Goal: Task Accomplishment & Management: Use online tool/utility

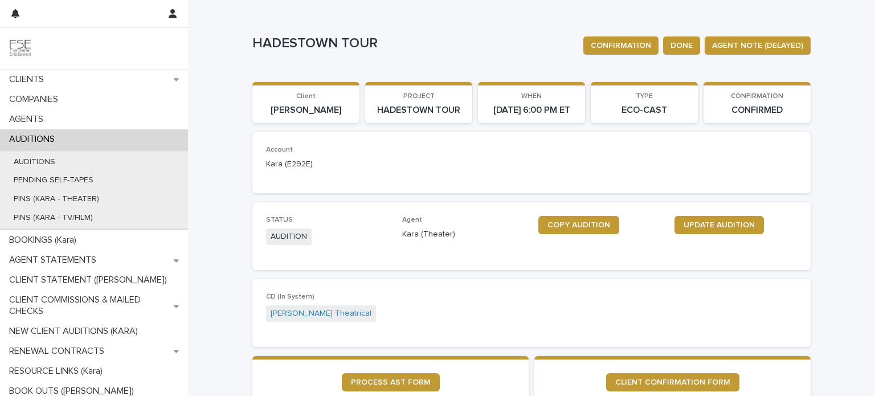
click at [40, 79] on p "CLIENTS" at bounding box center [29, 79] width 48 height 11
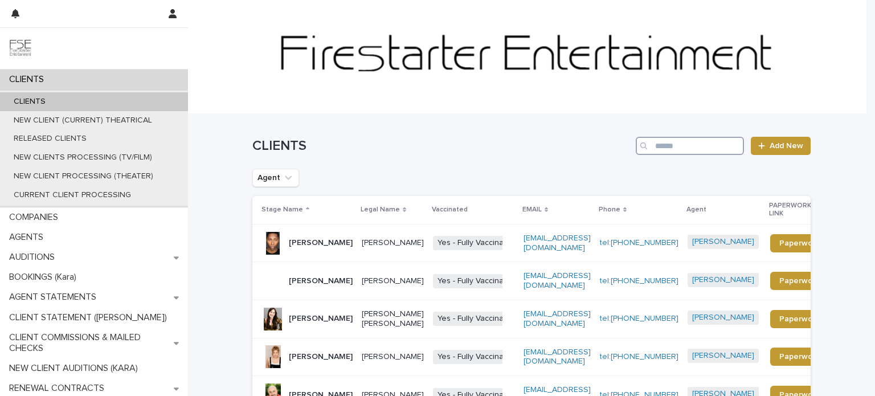
click at [688, 144] on input "Search" at bounding box center [690, 146] width 108 height 18
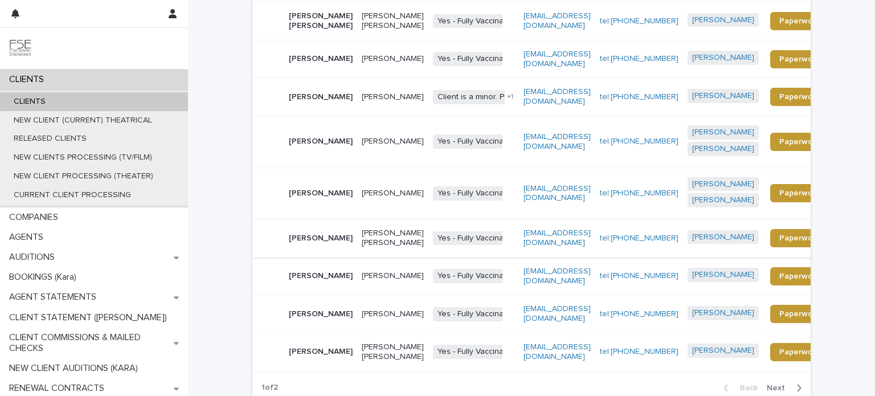
scroll to position [285, 0]
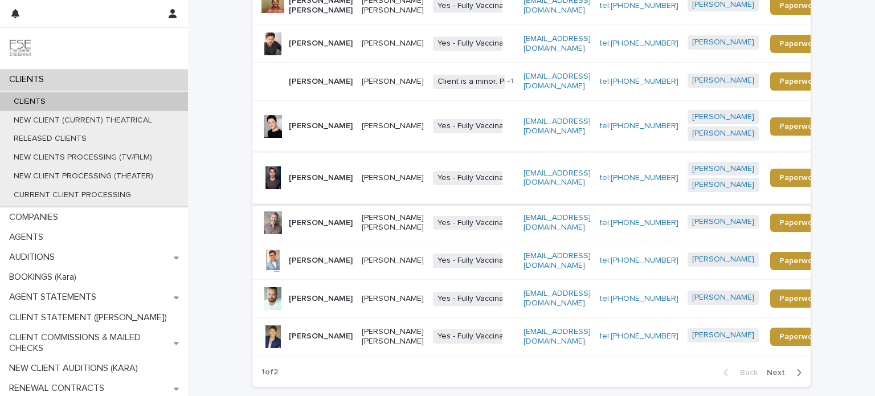
type input "********"
click at [325, 187] on div "[PERSON_NAME]" at bounding box center [321, 178] width 64 height 19
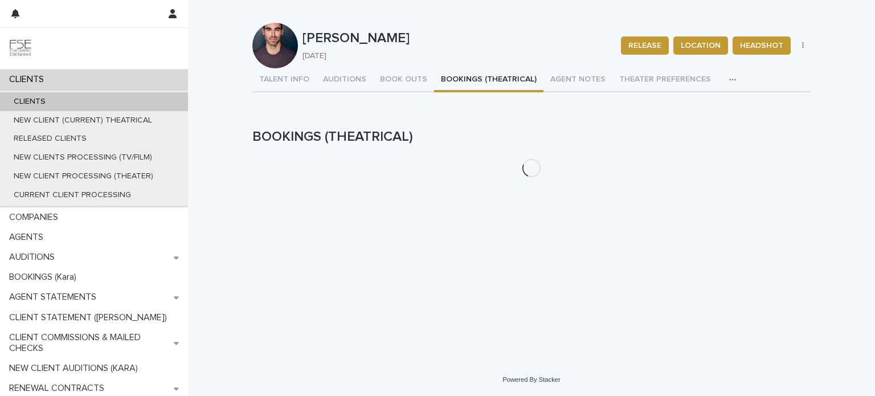
click at [456, 80] on button "BOOKINGS (THEATRICAL)" at bounding box center [488, 80] width 109 height 24
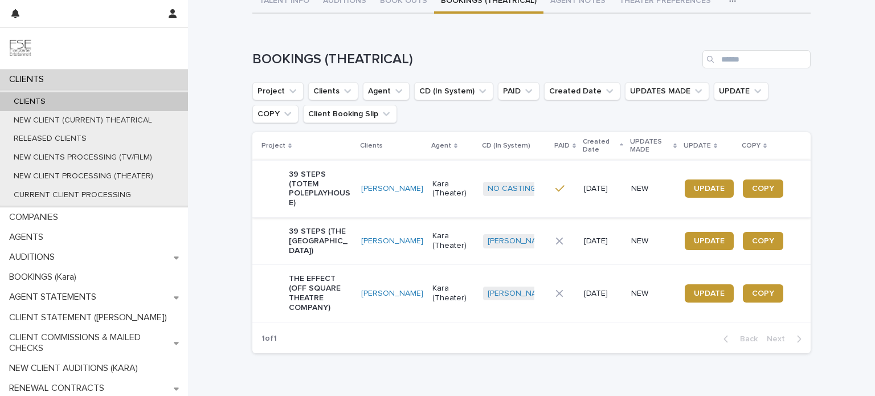
scroll to position [133, 0]
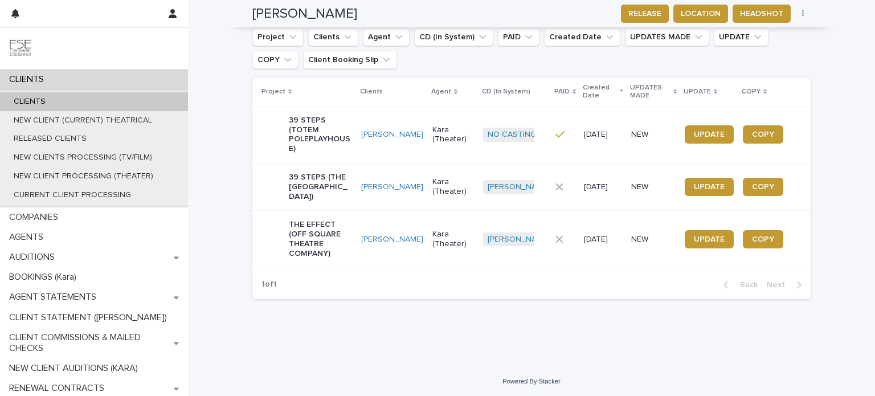
click at [345, 202] on div "39 STEPS (THE [GEOGRAPHIC_DATA])" at bounding box center [320, 187] width 63 height 38
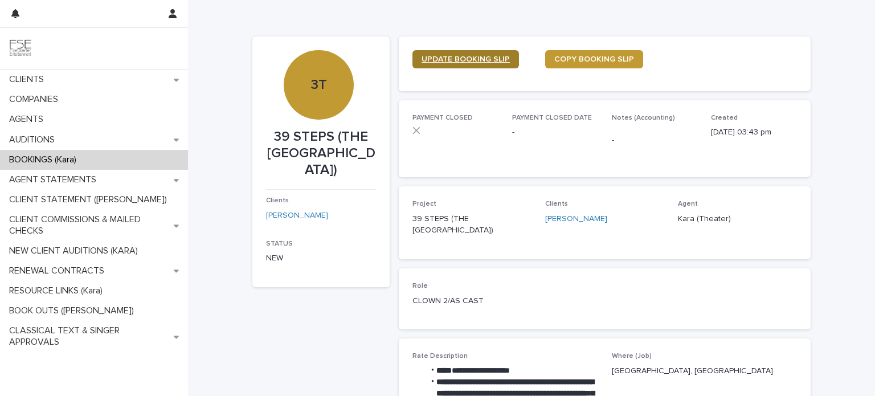
click at [457, 54] on link "UPDATE BOOKING SLIP" at bounding box center [465, 59] width 106 height 18
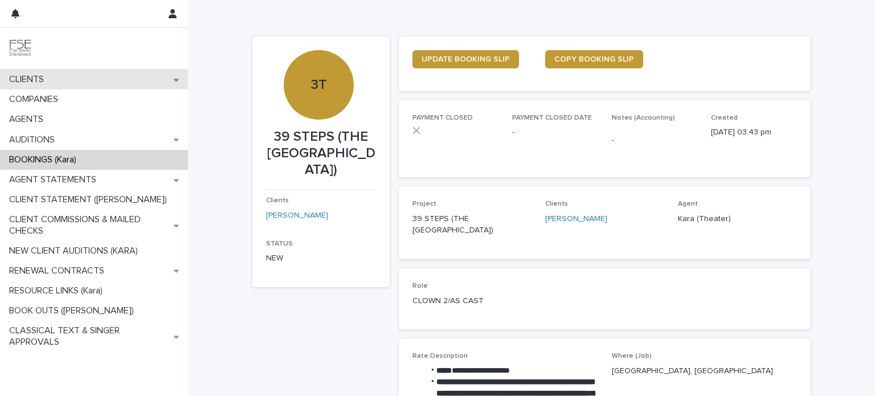
click at [57, 77] on div "CLIENTS" at bounding box center [94, 79] width 188 height 20
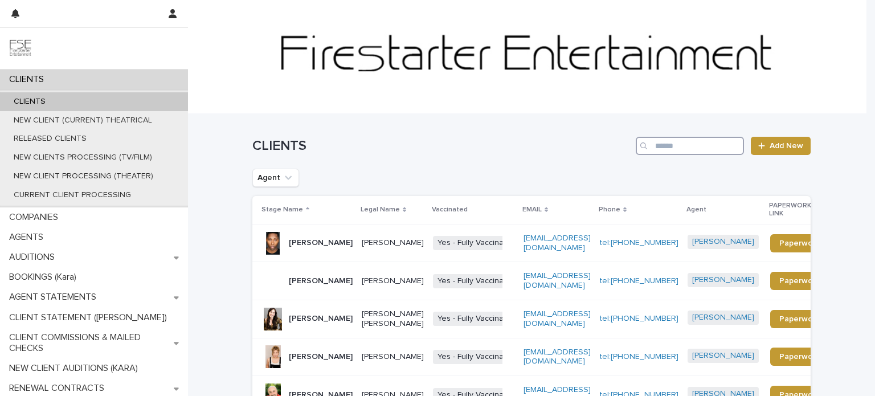
click at [656, 145] on input "Search" at bounding box center [690, 146] width 108 height 18
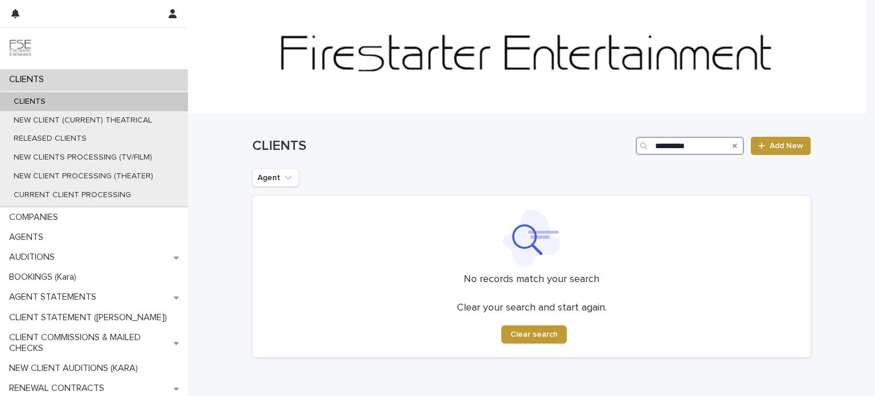
click at [656, 145] on input "**********" at bounding box center [690, 146] width 108 height 18
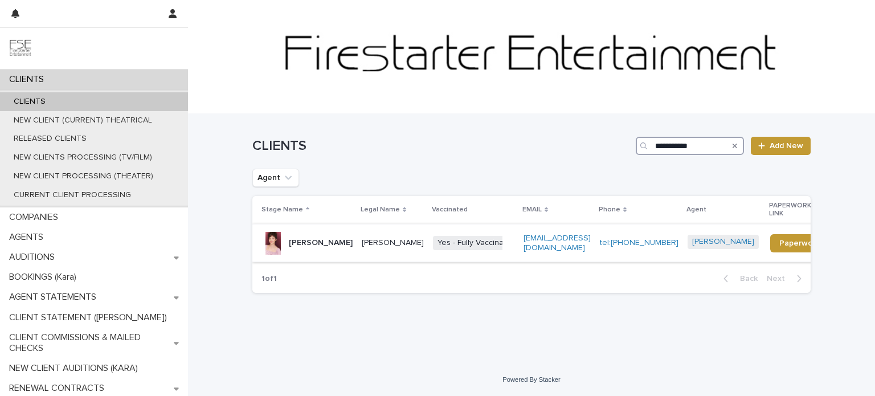
type input "**********"
click at [382, 245] on td "[PERSON_NAME]" at bounding box center [392, 243] width 71 height 38
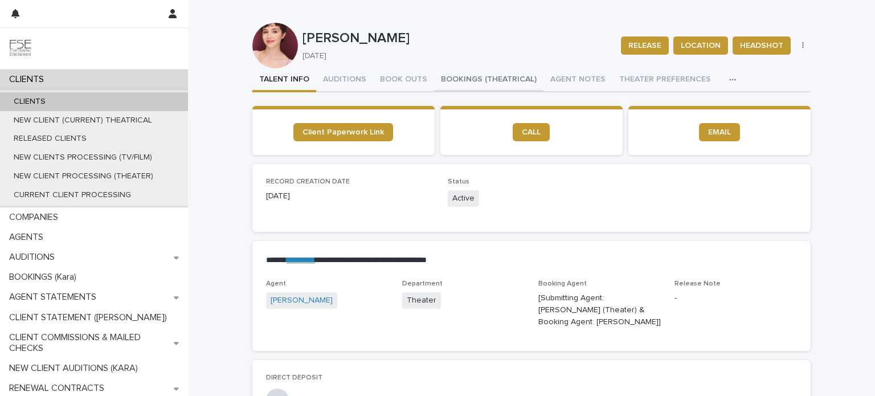
click at [464, 77] on button "BOOKINGS (THEATRICAL)" at bounding box center [488, 80] width 109 height 24
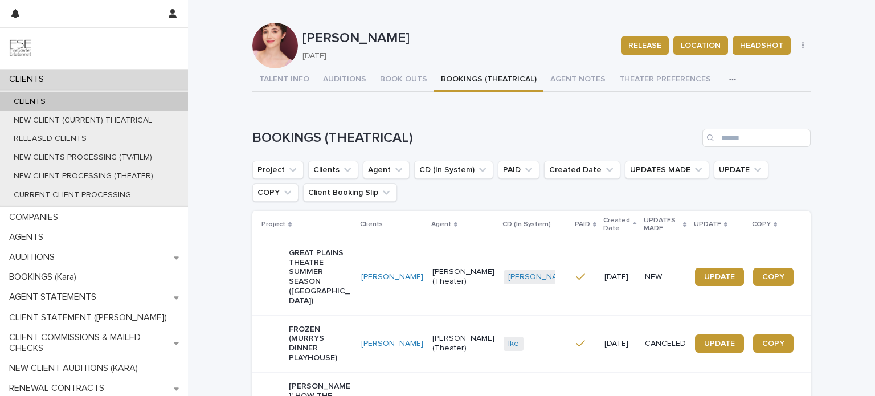
scroll to position [181, 0]
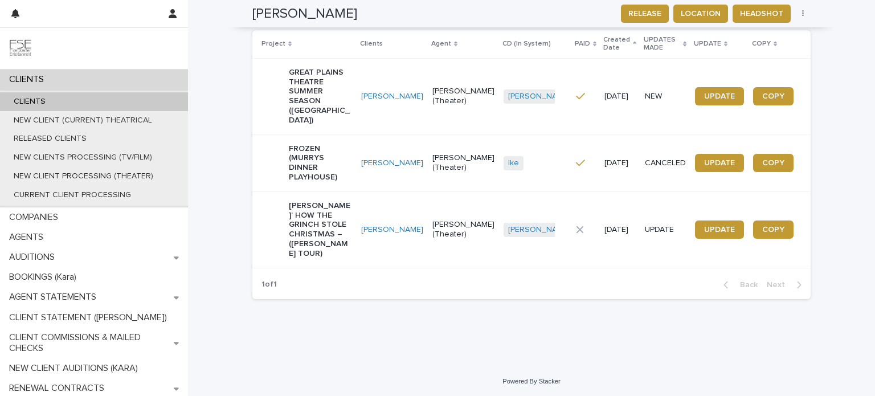
click at [369, 255] on td "[PERSON_NAME]" at bounding box center [392, 229] width 71 height 76
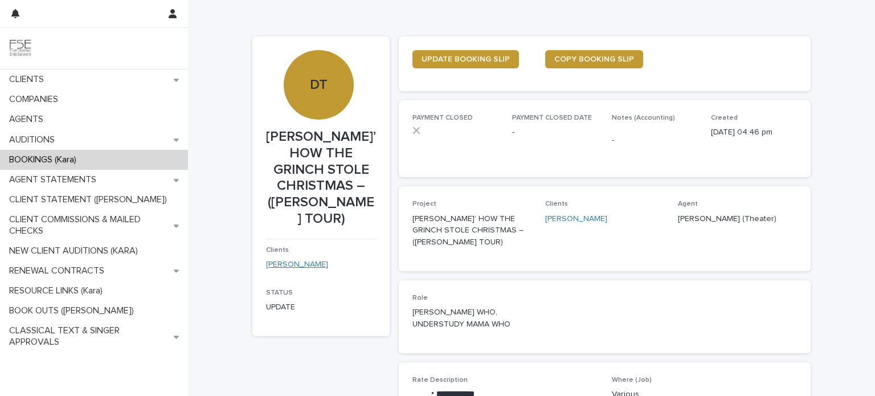
click at [282, 262] on link "[PERSON_NAME]" at bounding box center [297, 265] width 62 height 12
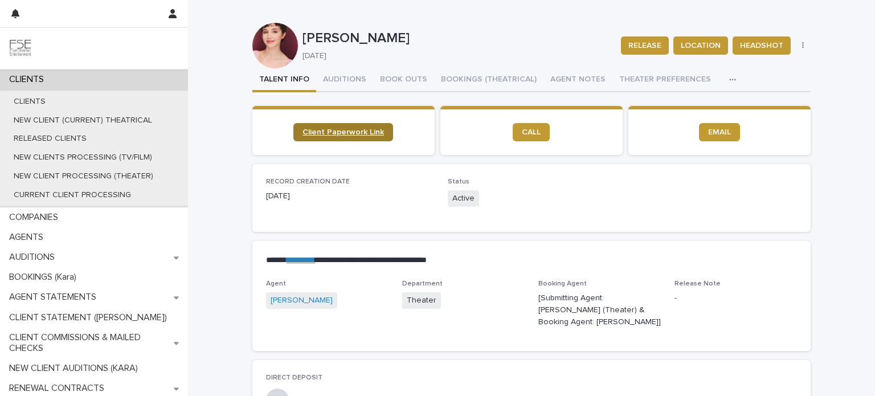
click at [343, 129] on span "Client Paperwork Link" at bounding box center [342, 132] width 81 height 8
click at [28, 72] on div "CLIENTS" at bounding box center [94, 79] width 188 height 20
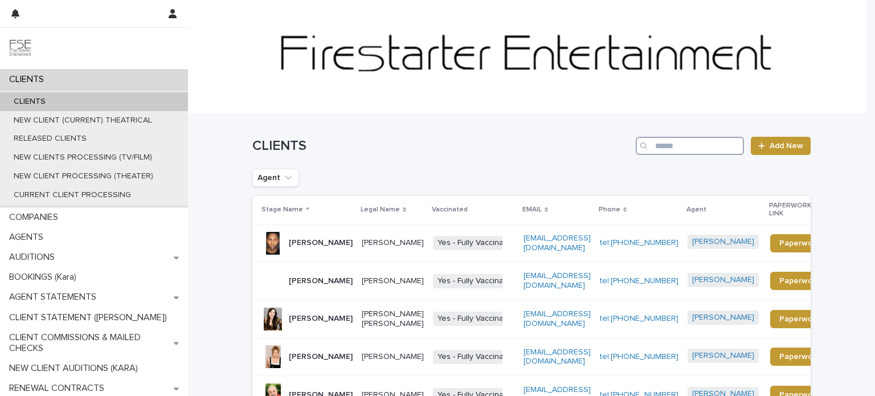
click at [687, 148] on input "Search" at bounding box center [690, 146] width 108 height 18
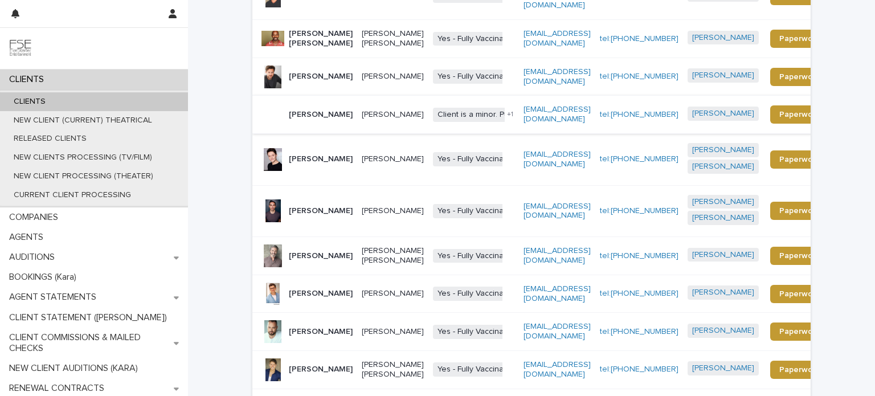
scroll to position [285, 0]
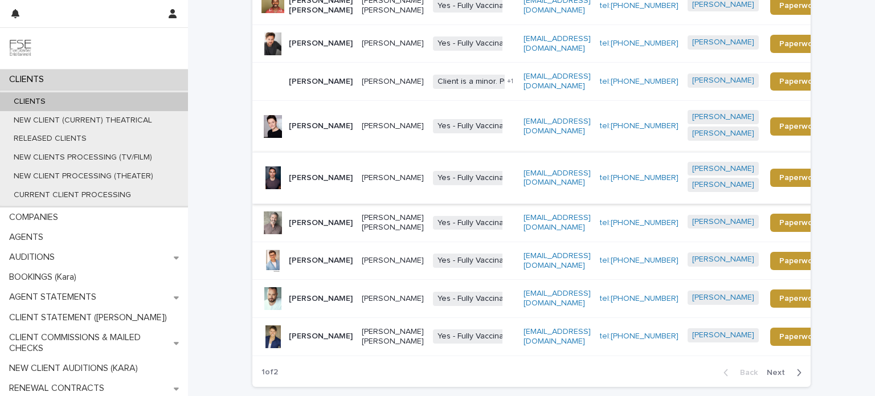
type input "********"
click at [319, 182] on p "[PERSON_NAME]" at bounding box center [321, 178] width 64 height 10
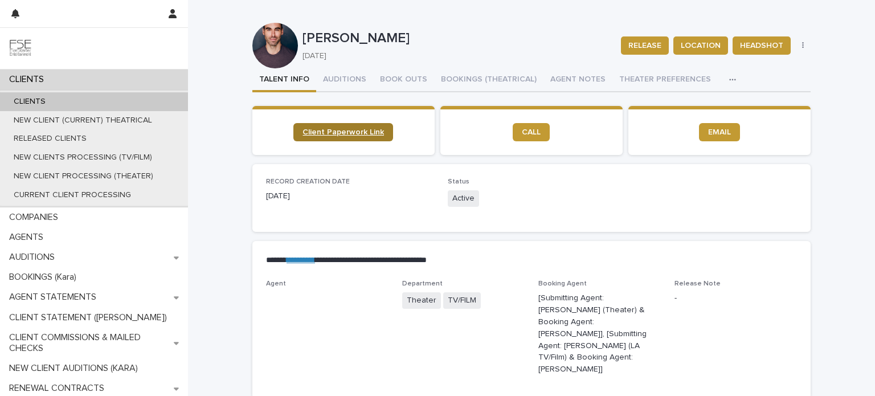
click at [328, 133] on span "Client Paperwork Link" at bounding box center [342, 132] width 81 height 8
click at [342, 126] on link "Client Paperwork Link" at bounding box center [343, 132] width 100 height 18
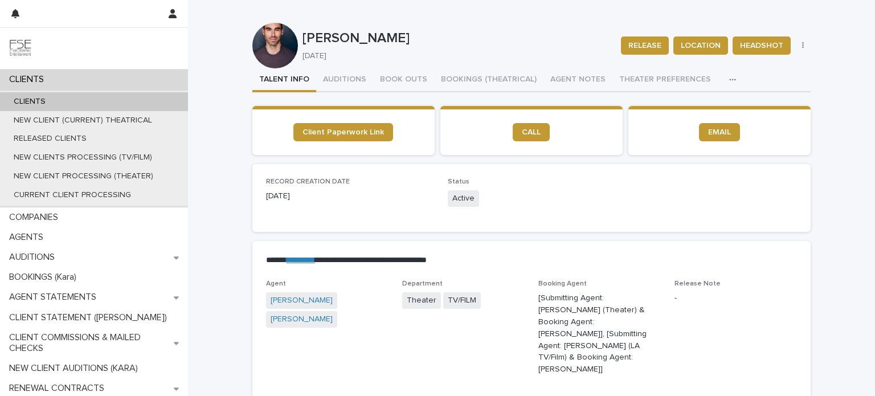
click at [39, 74] on p "CLIENTS" at bounding box center [29, 79] width 48 height 11
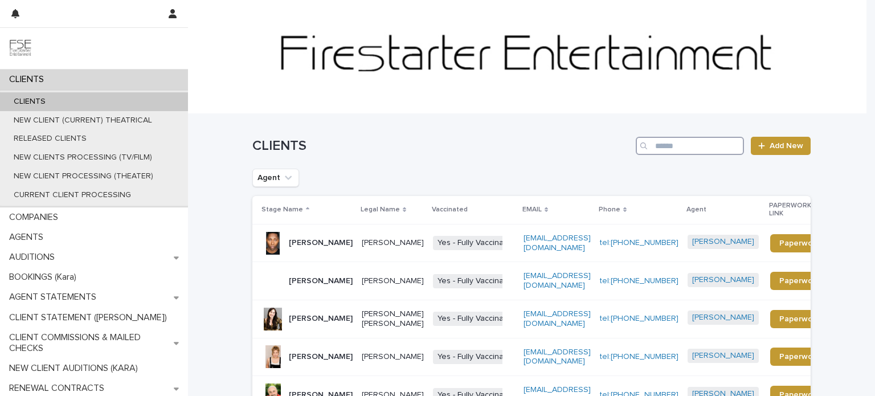
click at [654, 145] on input "Search" at bounding box center [690, 146] width 108 height 18
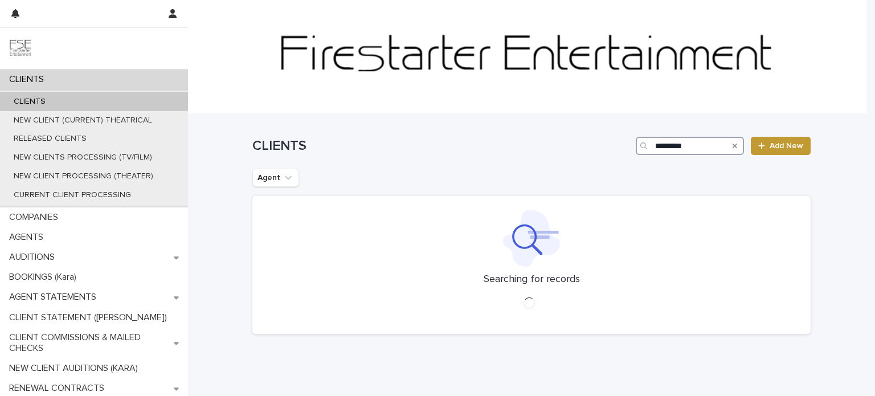
type input "*********"
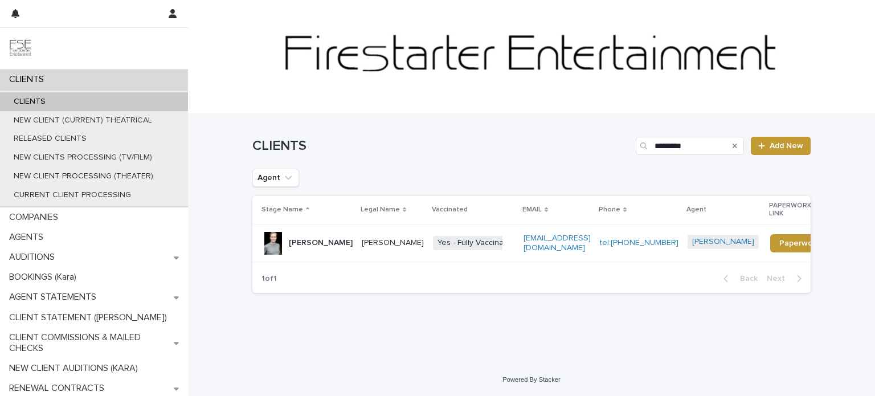
click at [387, 241] on p "[PERSON_NAME]" at bounding box center [393, 243] width 62 height 10
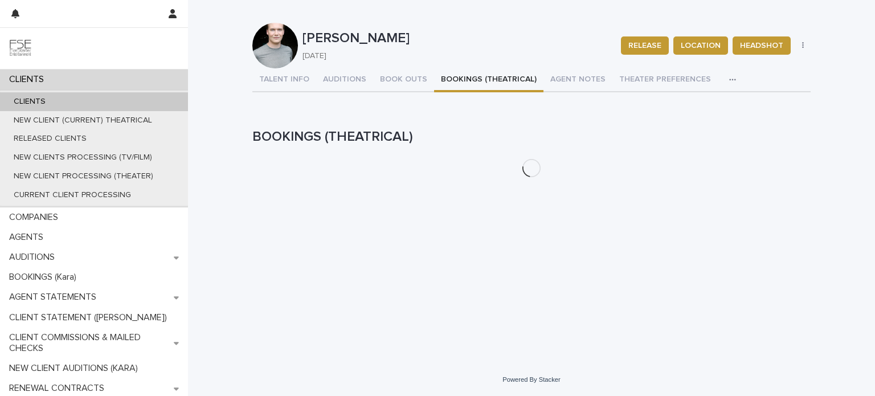
click at [461, 79] on button "BOOKINGS (THEATRICAL)" at bounding box center [488, 80] width 109 height 24
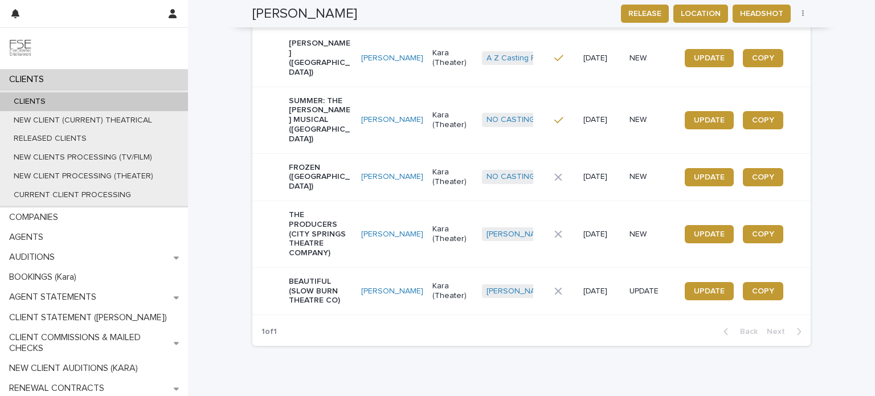
scroll to position [380, 0]
click at [347, 277] on p "BEAUTIFUL (SLOW BURN THEATRE CO)" at bounding box center [320, 291] width 63 height 28
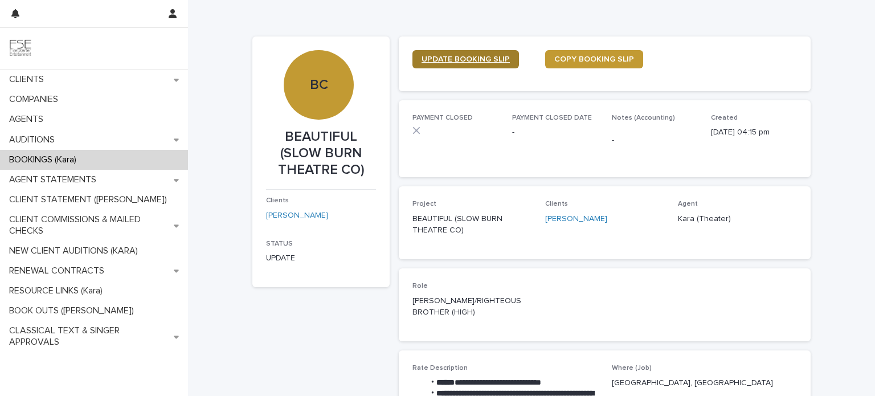
click at [461, 64] on link "UPDATE BOOKING SLIP" at bounding box center [465, 59] width 106 height 18
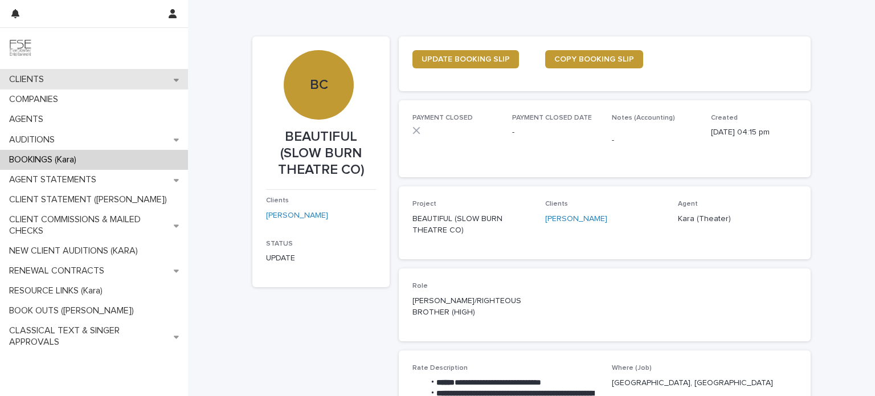
click at [118, 80] on div "CLIENTS" at bounding box center [94, 79] width 188 height 20
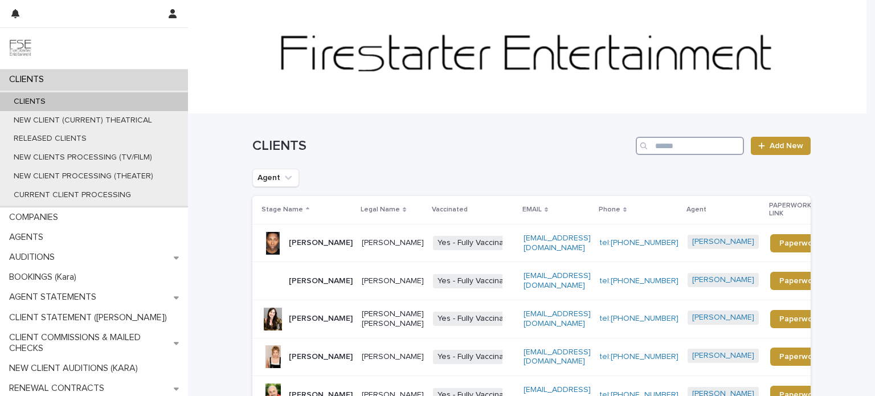
click at [711, 141] on input "Search" at bounding box center [690, 146] width 108 height 18
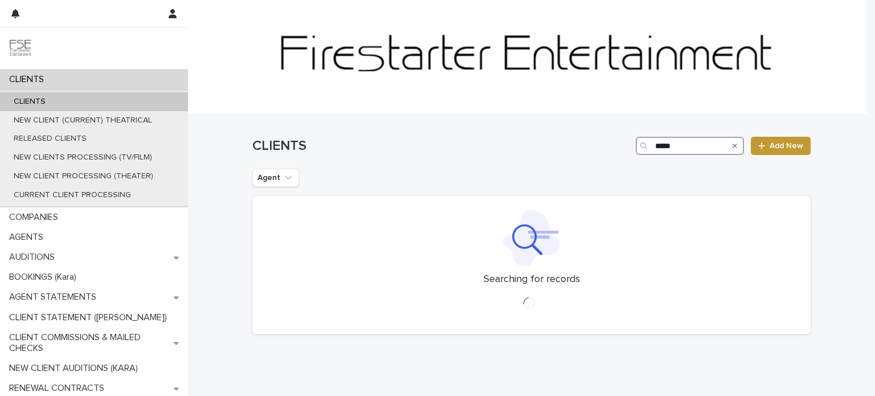
type input "*****"
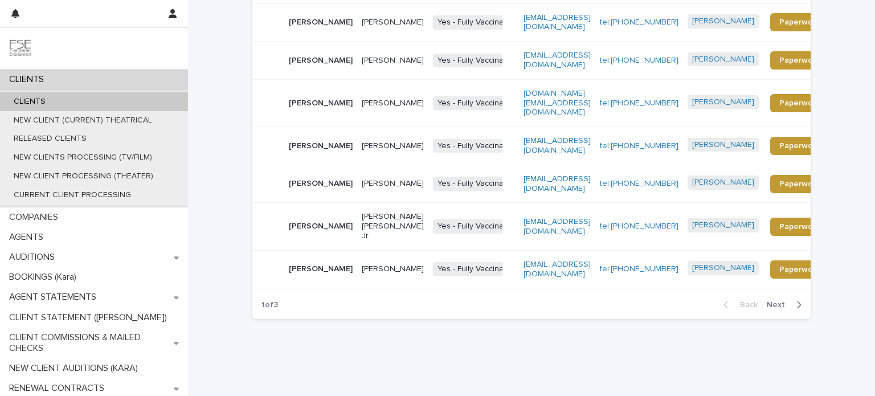
scroll to position [335, 0]
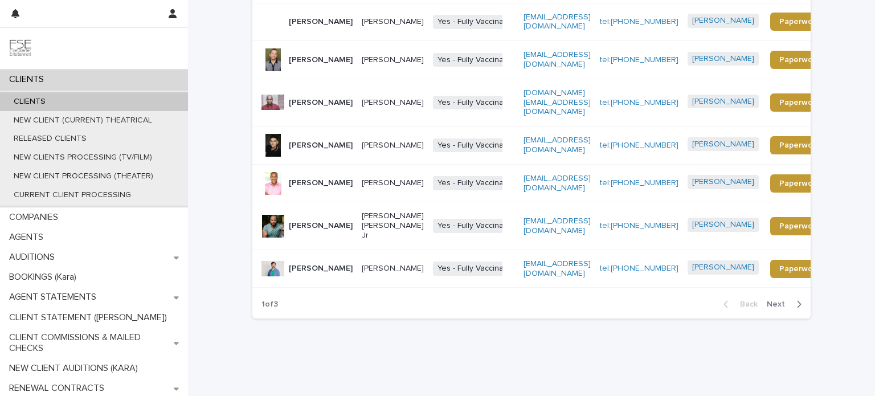
click at [333, 259] on div "[PERSON_NAME]" at bounding box center [321, 268] width 64 height 19
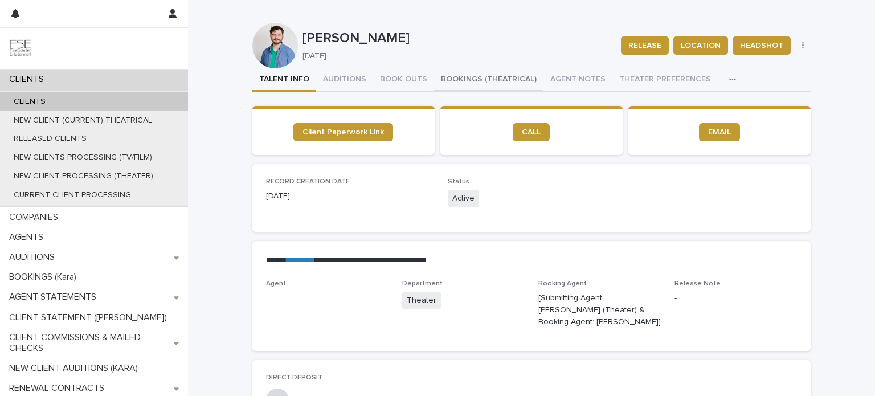
click at [466, 80] on button "BOOKINGS (THEATRICAL)" at bounding box center [488, 80] width 109 height 24
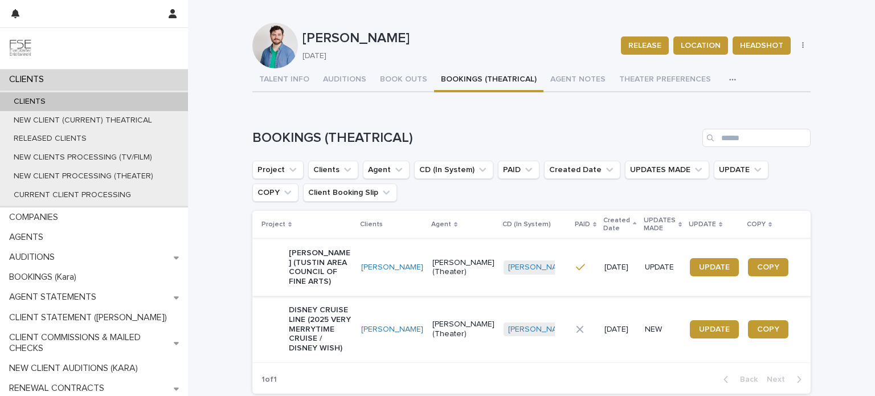
scroll to position [105, 0]
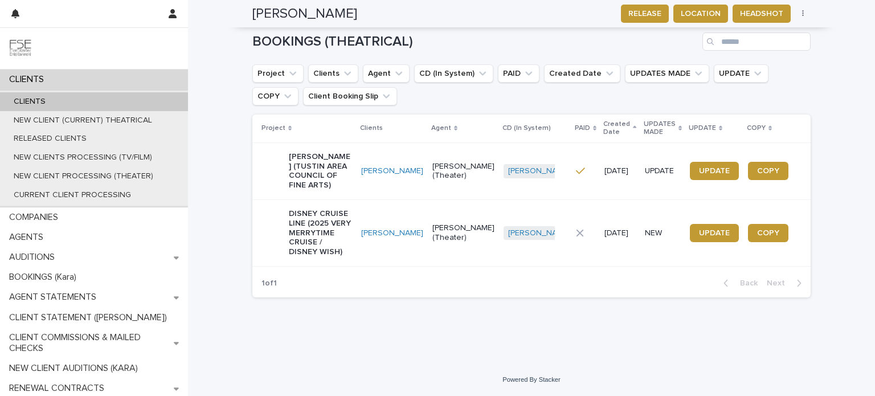
click at [370, 253] on td "[PERSON_NAME]" at bounding box center [392, 232] width 71 height 67
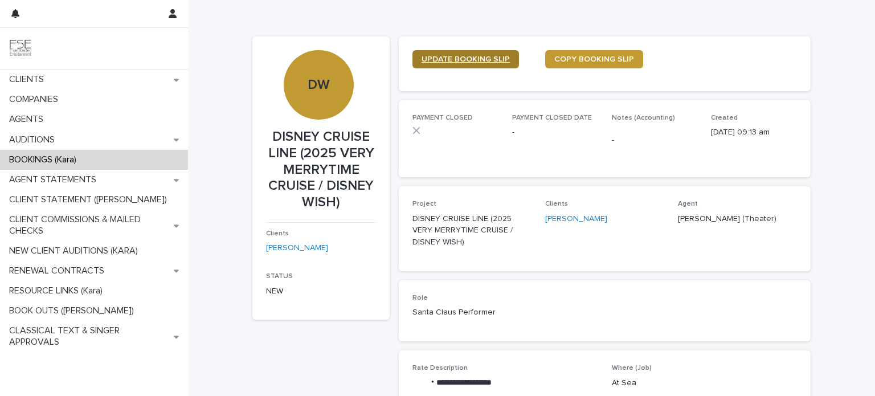
click at [460, 59] on span "UPDATE BOOKING SLIP" at bounding box center [465, 59] width 88 height 8
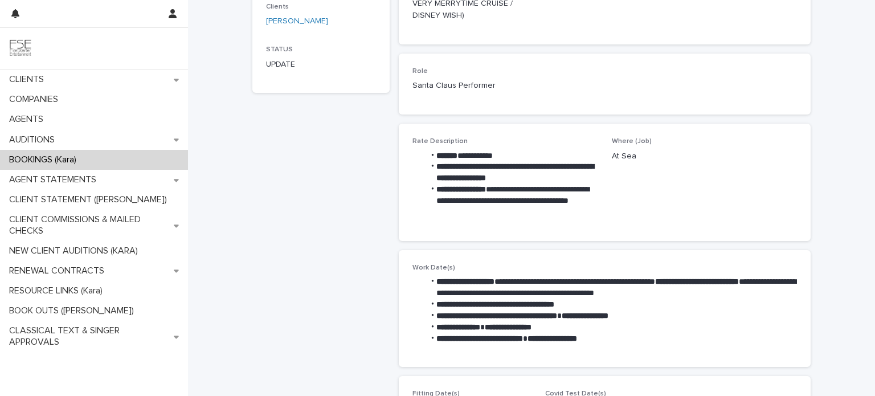
scroll to position [228, 0]
